Goal: Download file/media: Download file/media

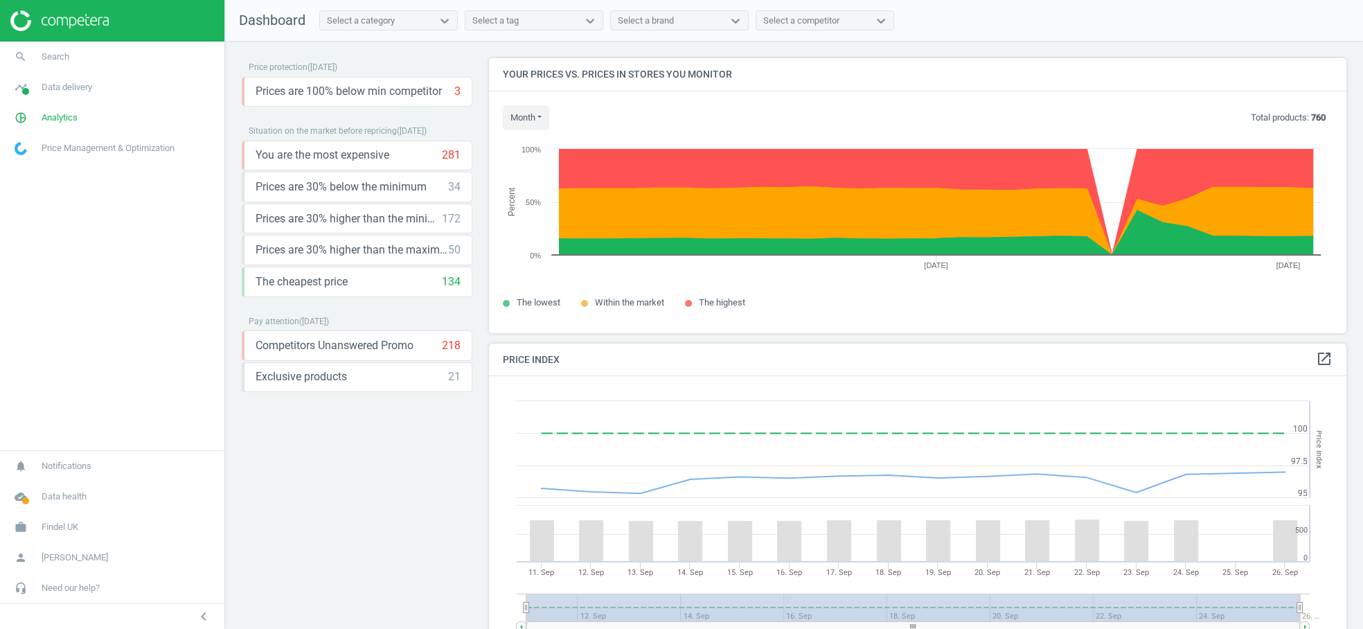
scroll to position [319, 858]
click at [60, 117] on span "Analytics" at bounding box center [60, 118] width 36 height 12
click at [35, 163] on span "Products" at bounding box center [31, 168] width 33 height 11
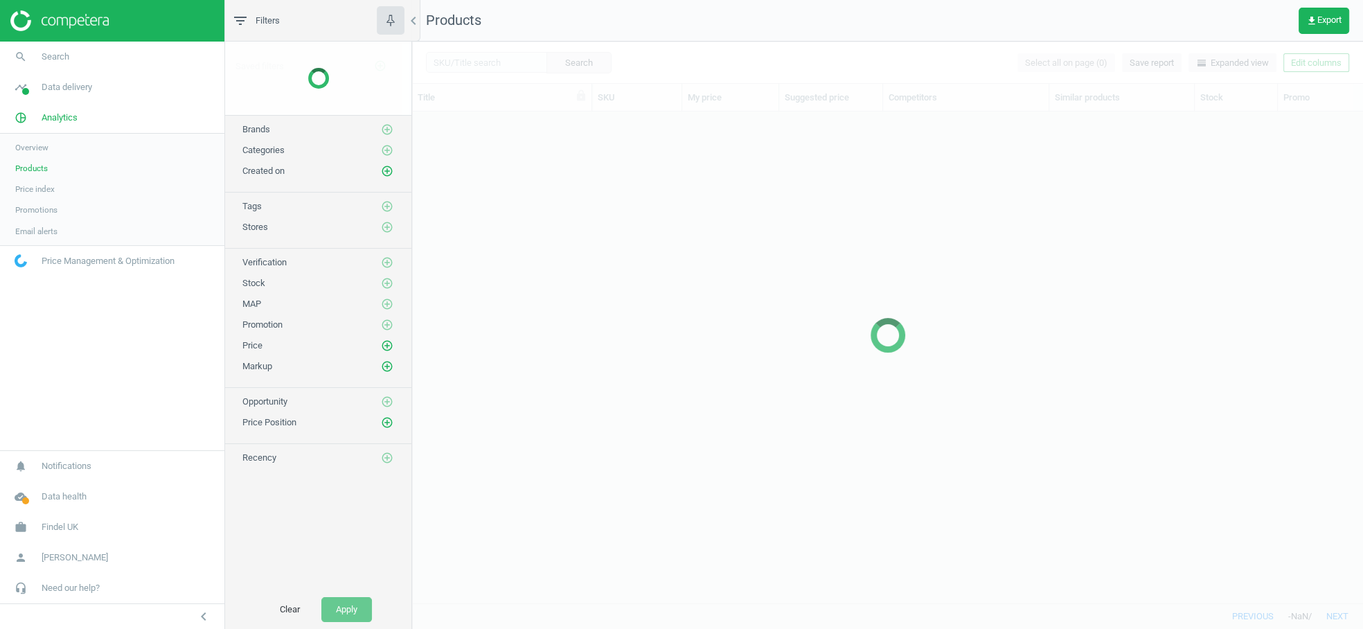
scroll to position [492, 950]
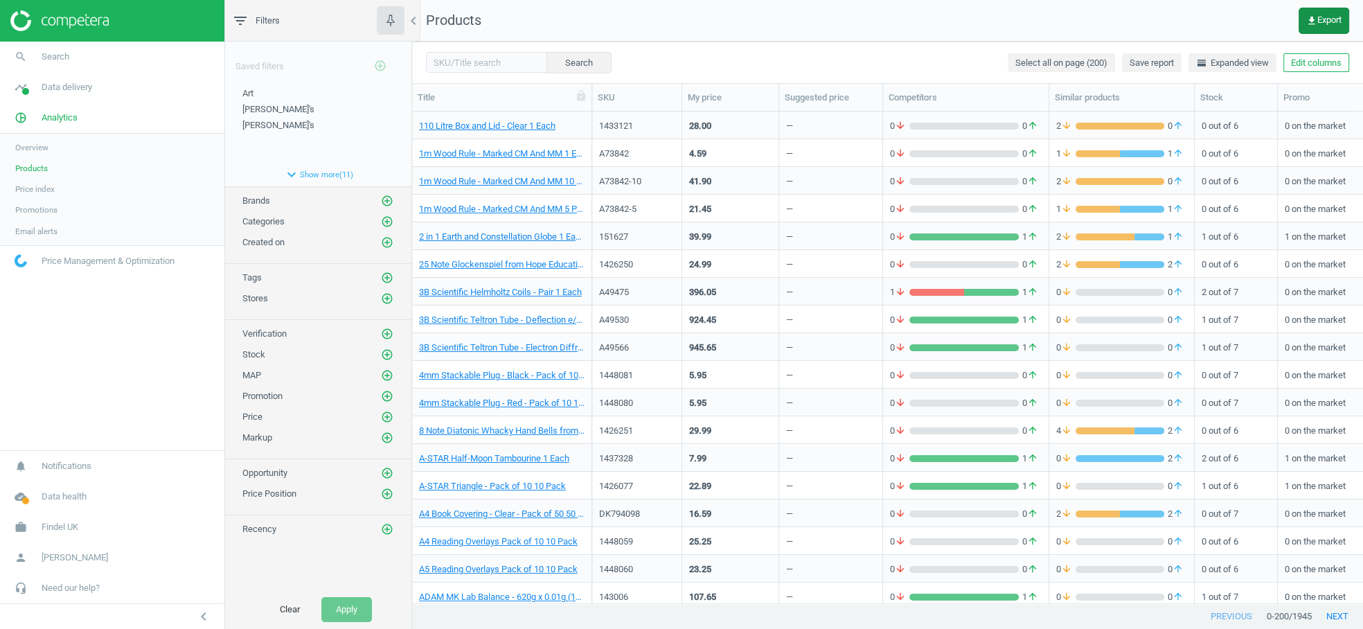
click at [1311, 17] on icon "get_app" at bounding box center [1311, 20] width 11 height 11
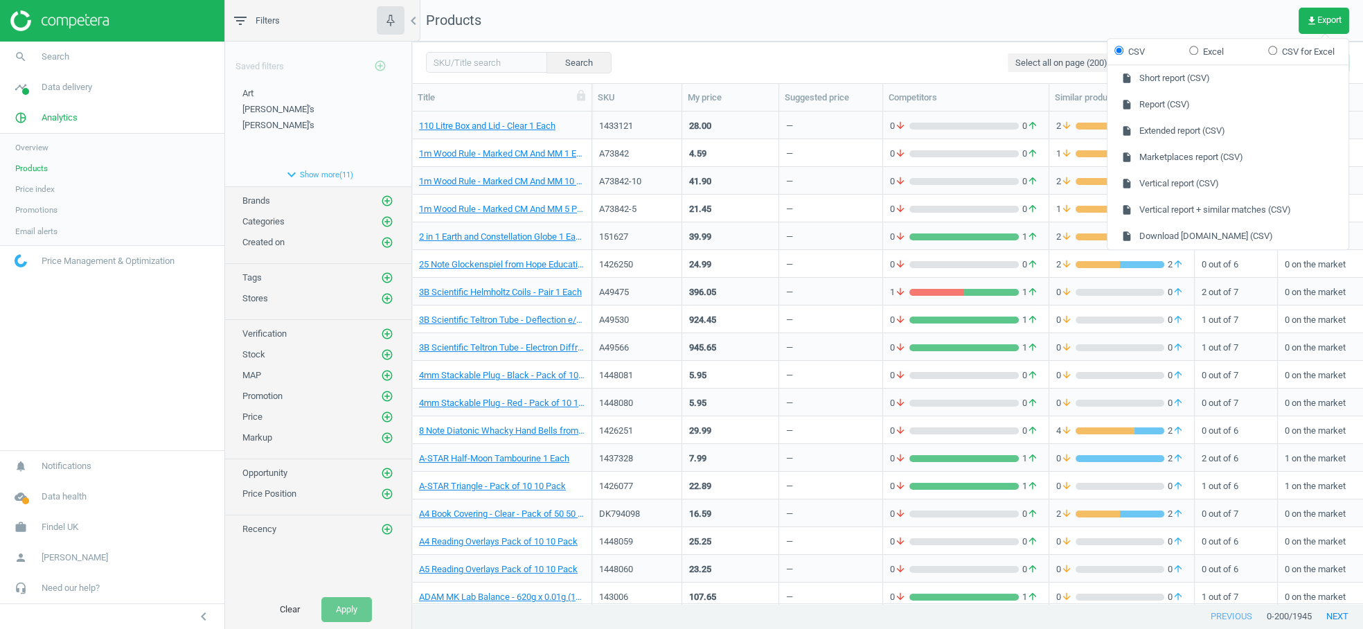
click at [36, 144] on span "Overview" at bounding box center [31, 147] width 33 height 11
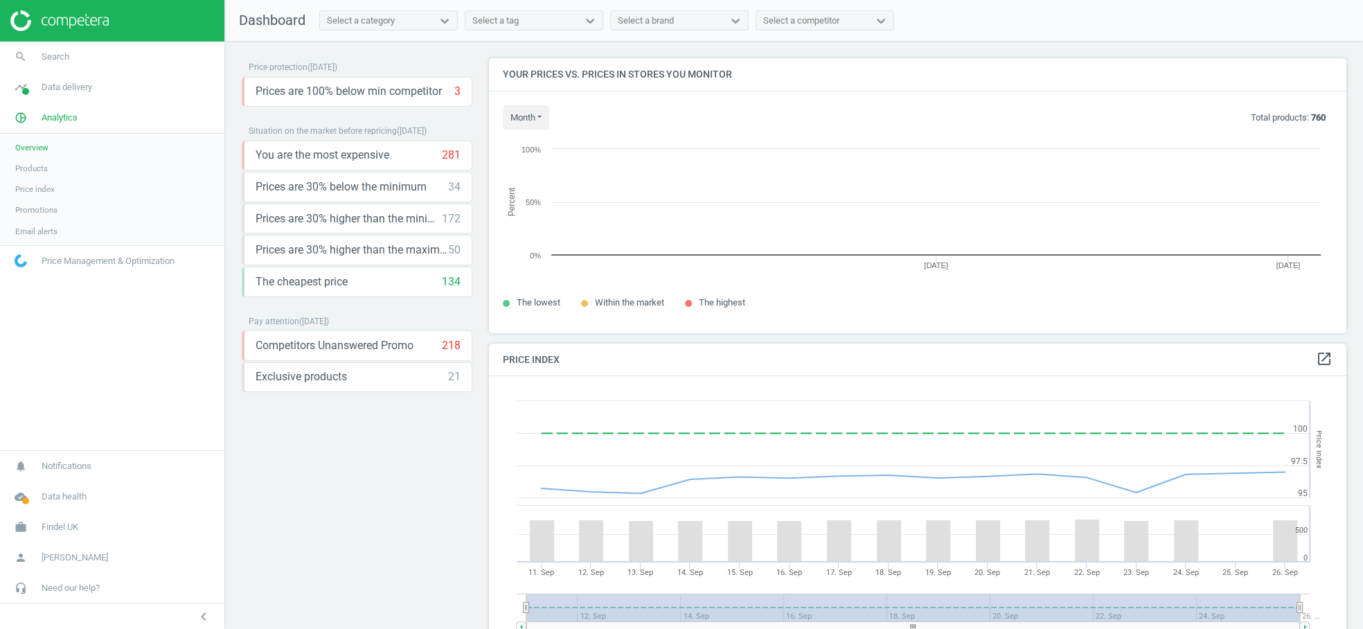
scroll to position [319, 858]
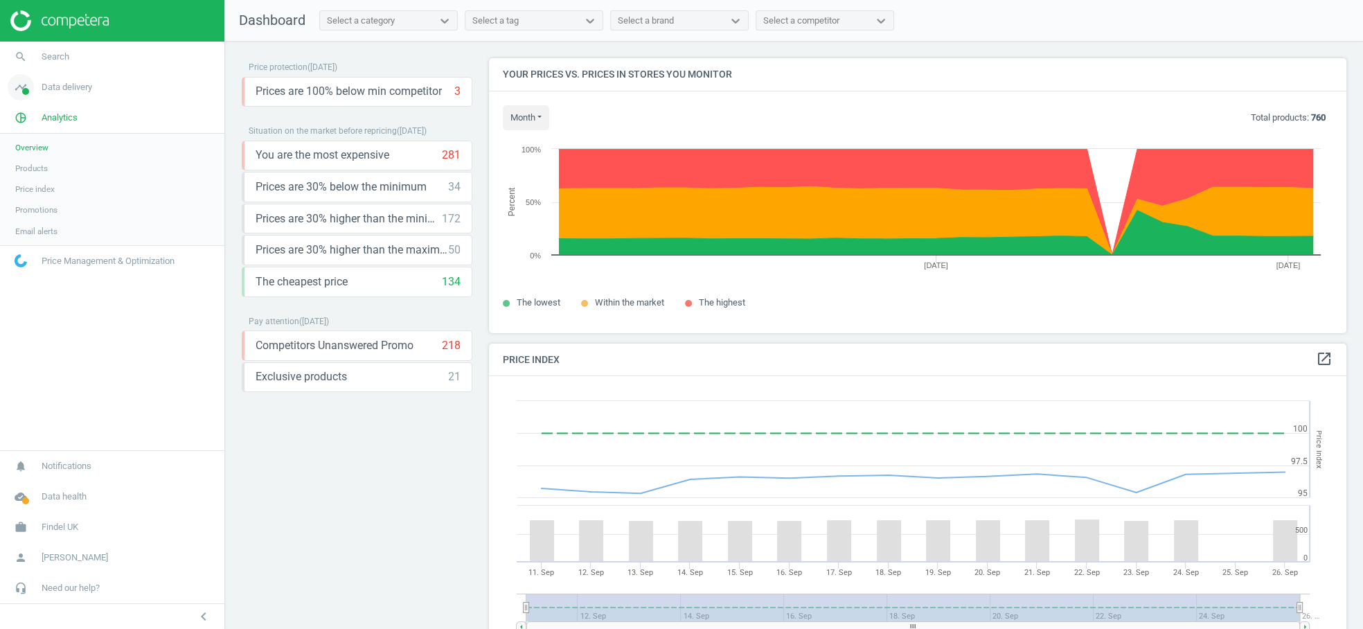
click at [54, 101] on link "timeline Data delivery" at bounding box center [112, 87] width 224 height 30
click at [47, 118] on span "Overview" at bounding box center [31, 117] width 33 height 11
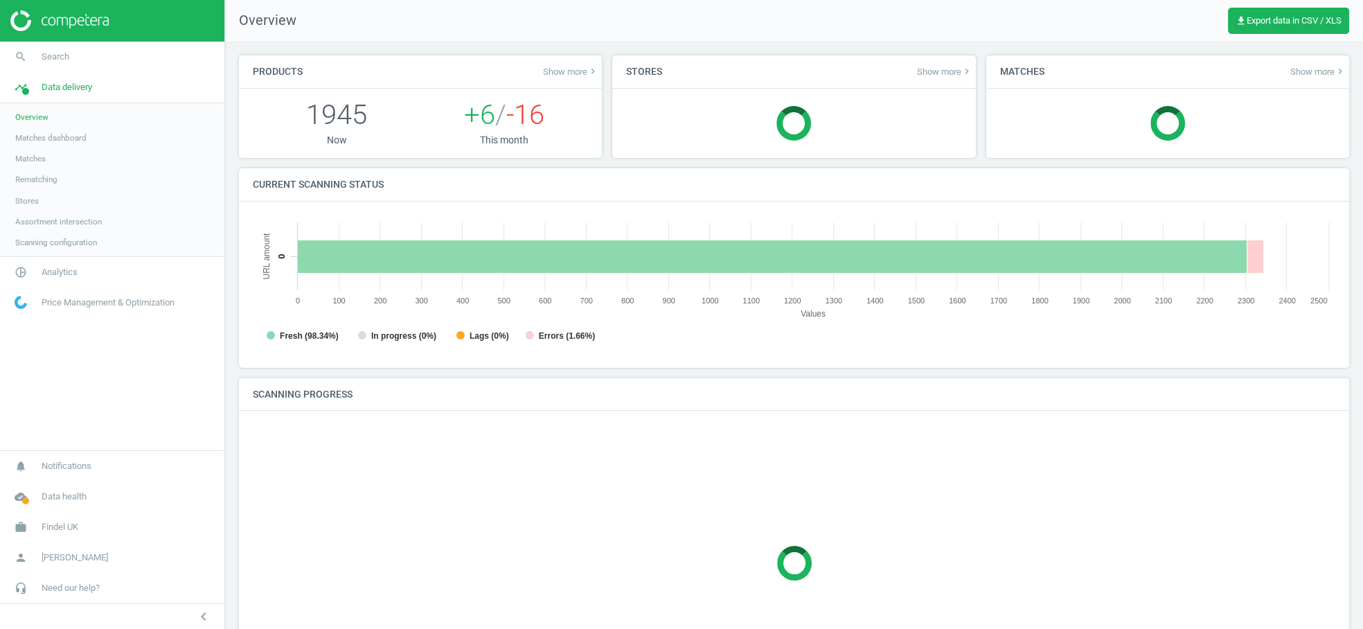
scroll to position [278, 1083]
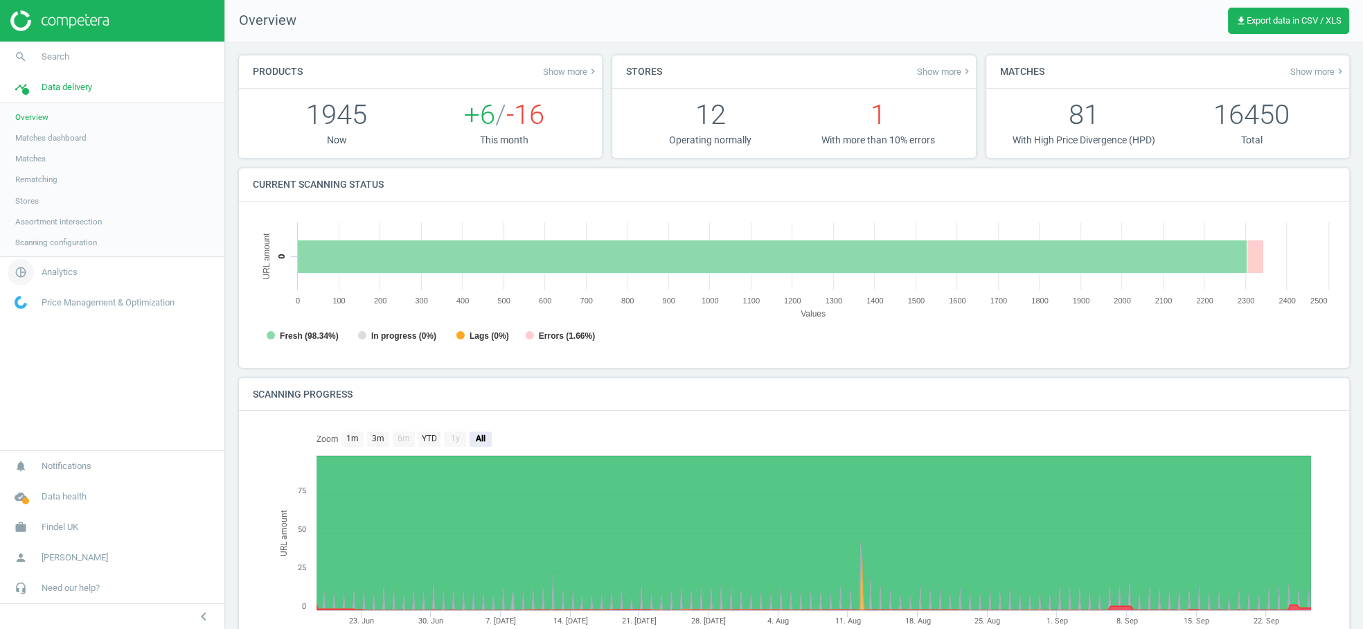
click at [42, 275] on span "Analytics" at bounding box center [60, 272] width 36 height 12
click at [41, 170] on span "Products" at bounding box center [31, 168] width 33 height 11
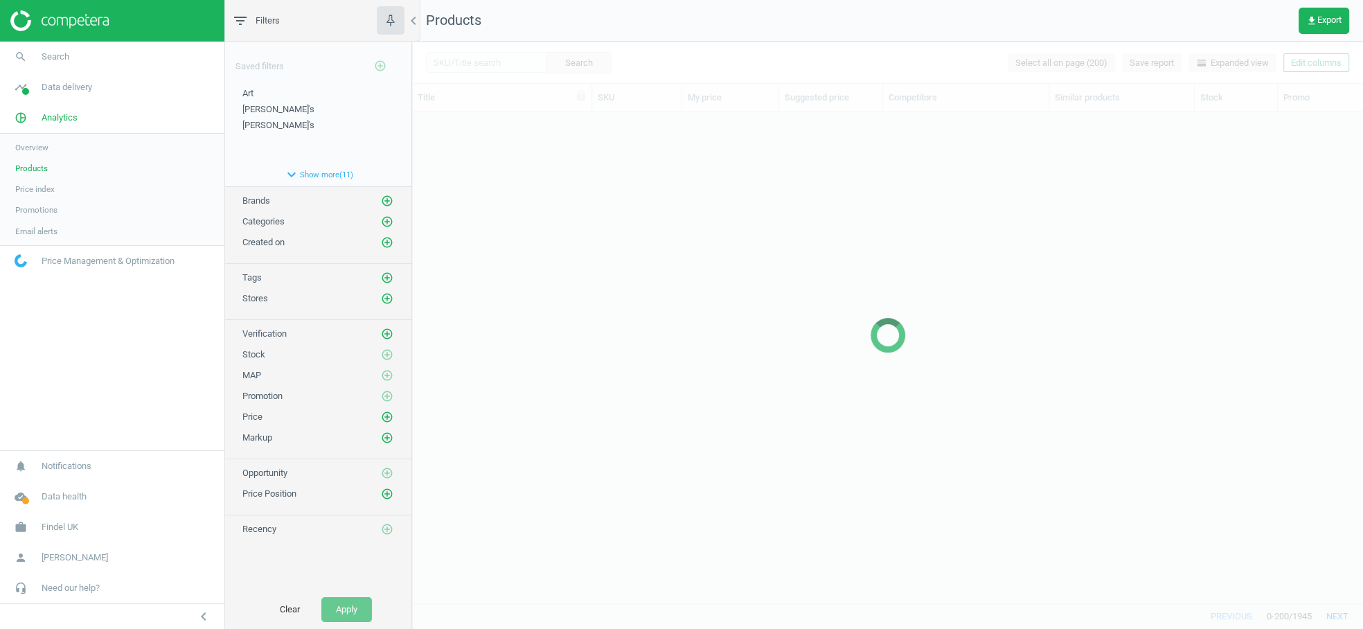
scroll to position [492, 950]
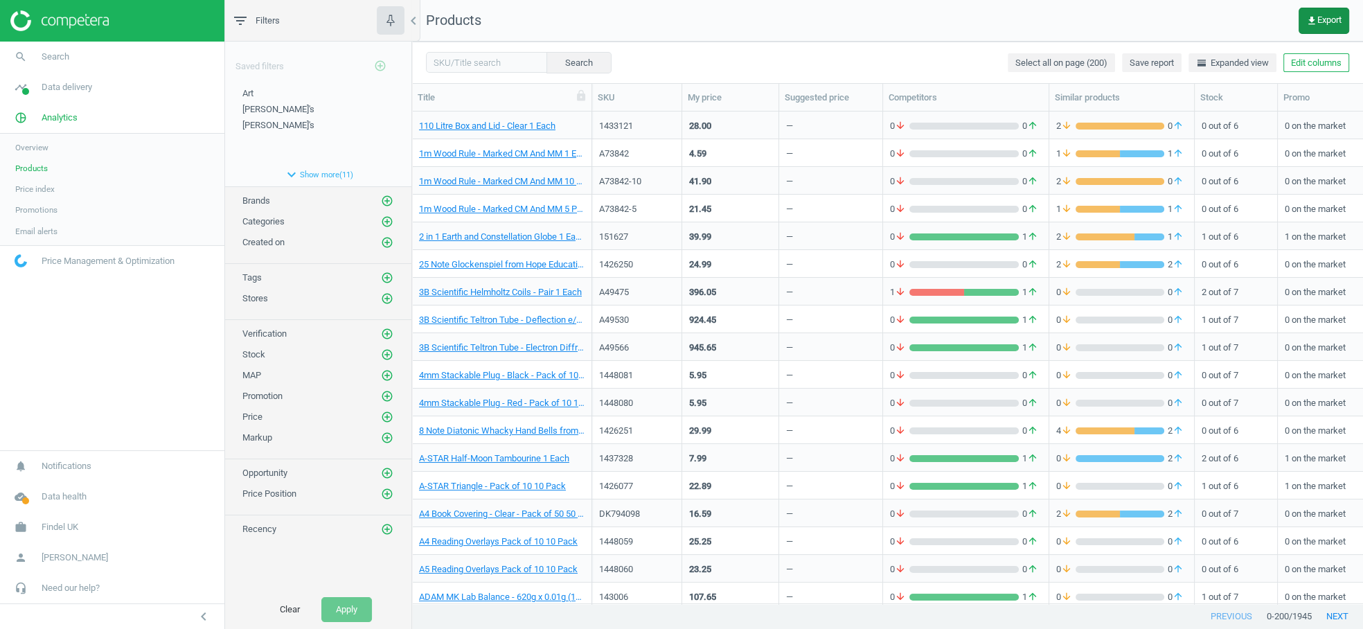
click at [1320, 26] on button "get_app Export" at bounding box center [1324, 21] width 51 height 26
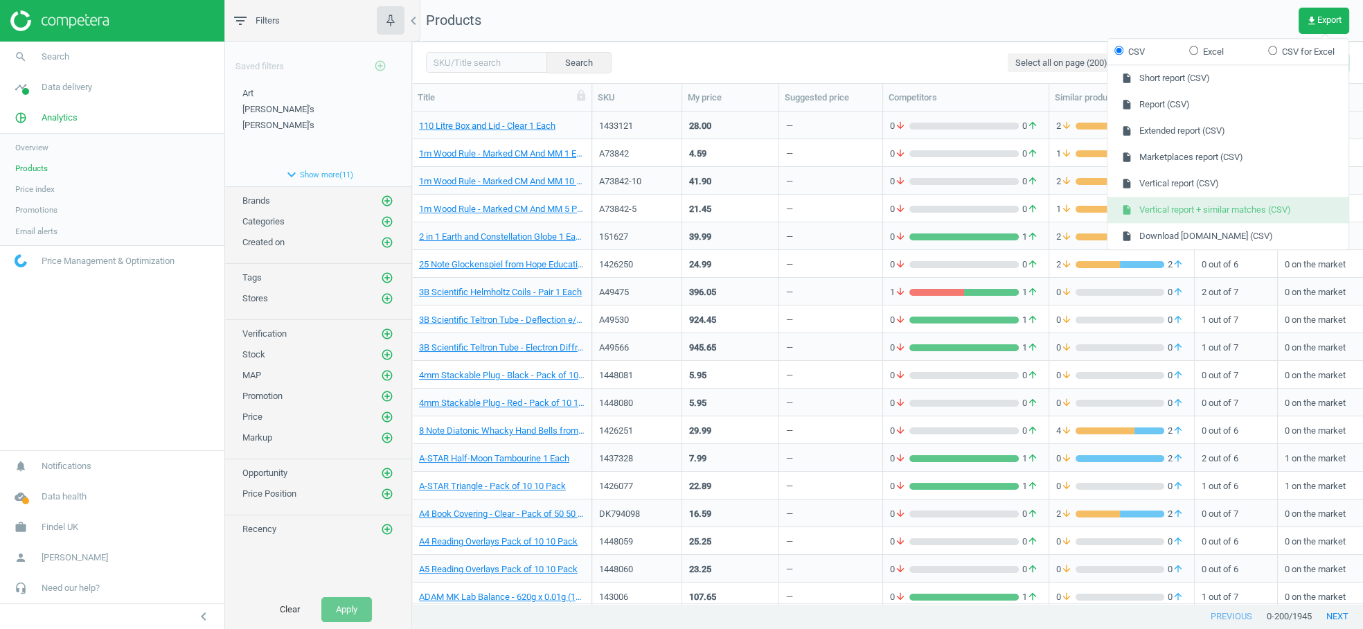
click at [1221, 208] on button "insert_drive_file Vertical report + similar matches (CSV)" at bounding box center [1228, 210] width 241 height 26
